Goal: Ask a question

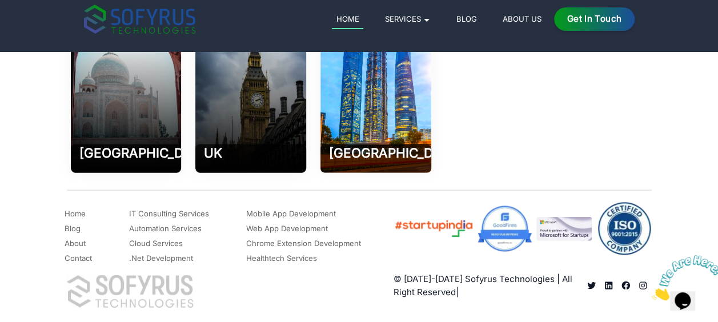
scroll to position [5355, 0]
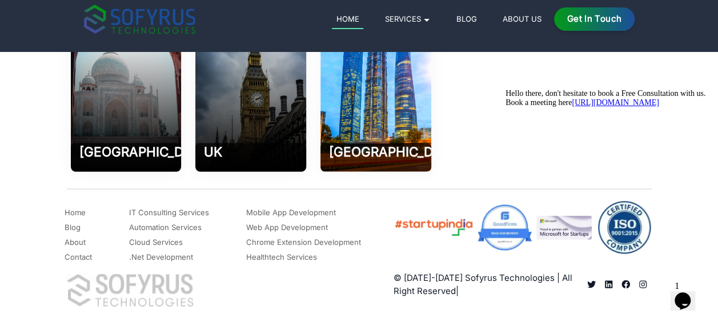
click at [686, 293] on icon "Chat widget" at bounding box center [682, 300] width 16 height 17
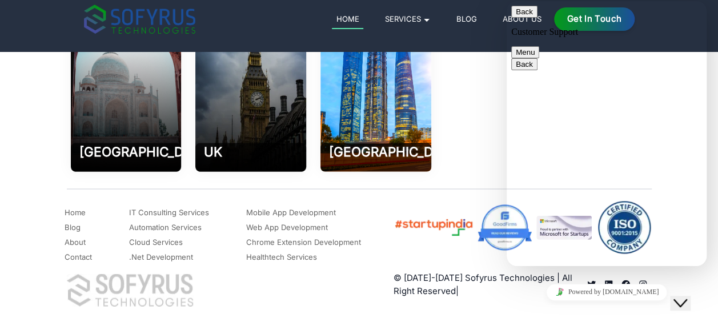
type textarea "loo"
type textarea "want to add value in .net development environment"
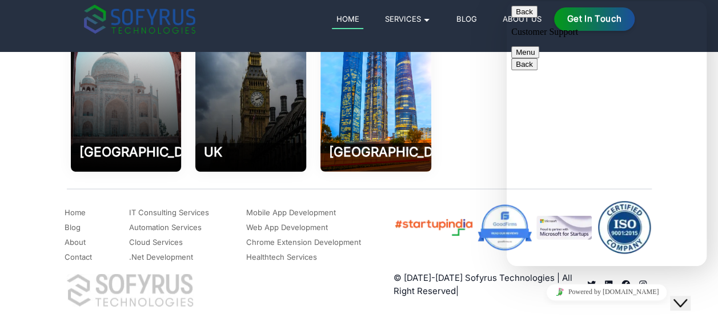
click at [680, 296] on icon "Close Chat This icon closes the chat window." at bounding box center [680, 303] width 14 height 14
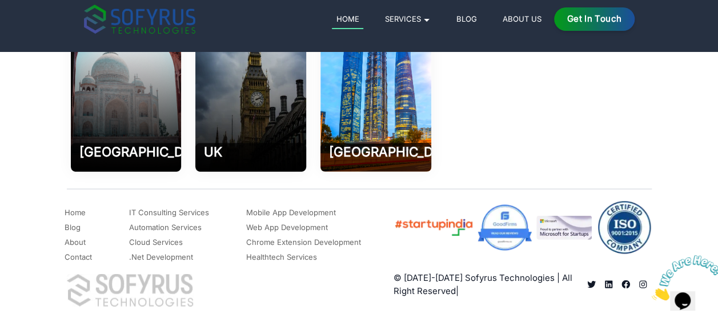
click at [84, 256] on link "Contact" at bounding box center [78, 257] width 27 height 14
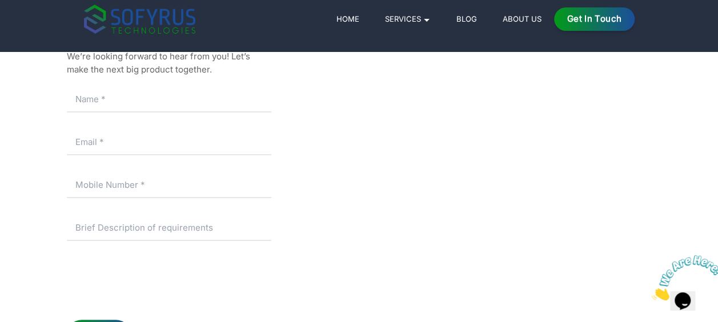
scroll to position [180, 0]
